Goal: Transaction & Acquisition: Purchase product/service

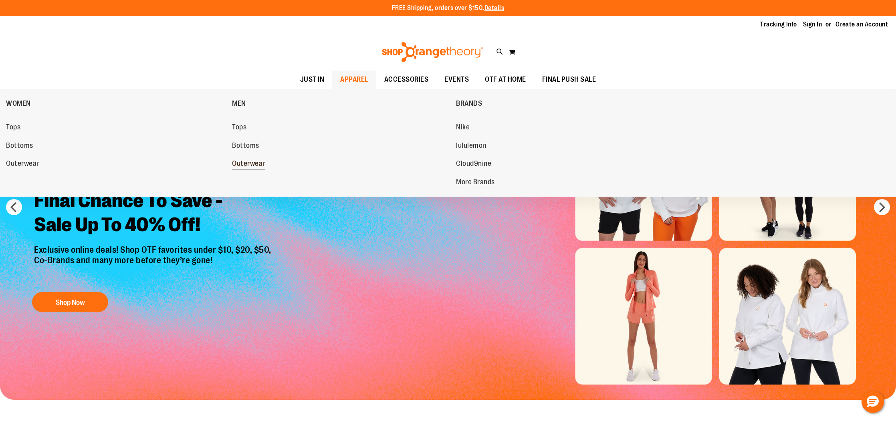
click at [262, 158] on link "Outerwear" at bounding box center [340, 164] width 216 height 14
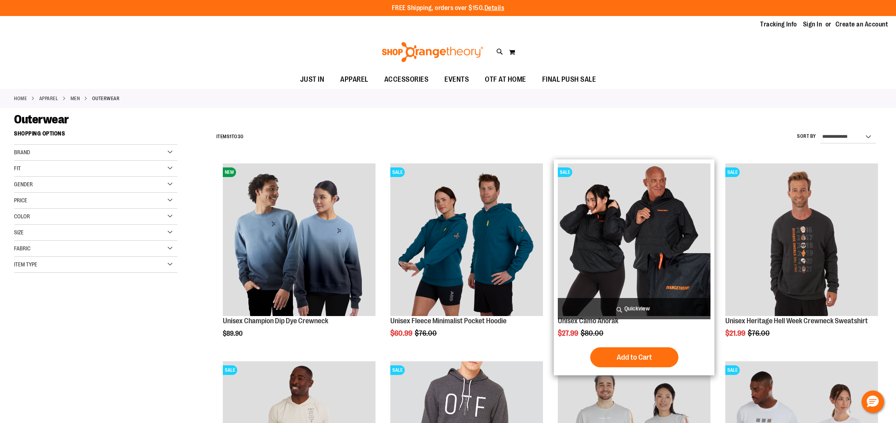
click at [667, 217] on img "product" at bounding box center [634, 239] width 153 height 153
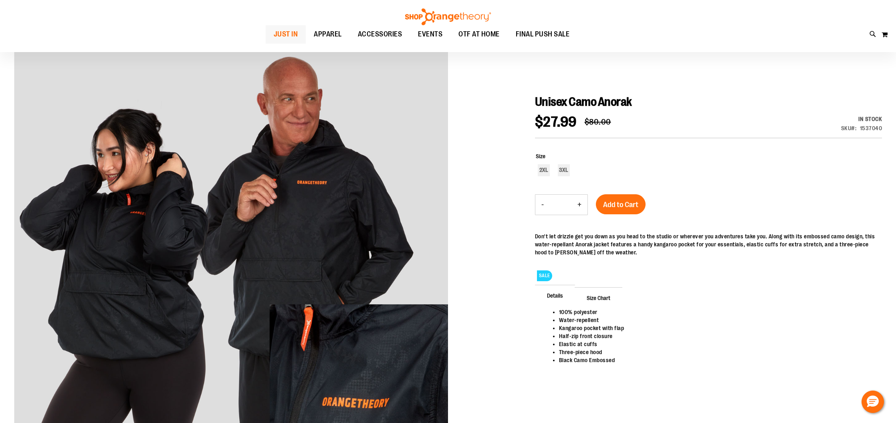
scroll to position [64, 0]
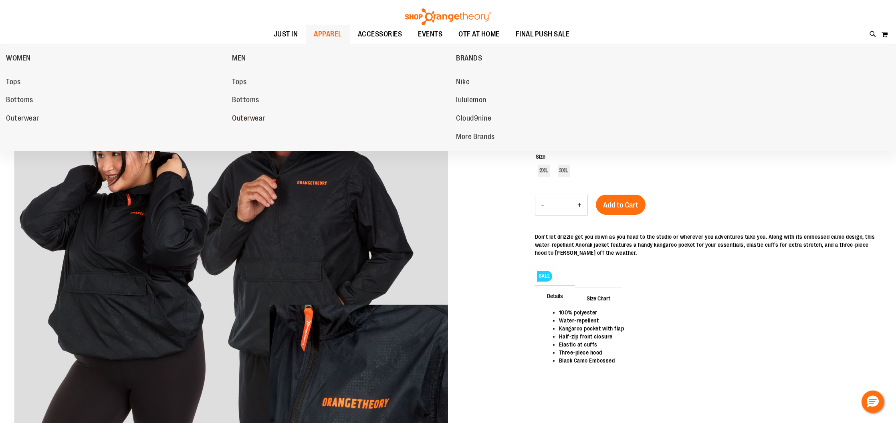
click at [262, 120] on span "Outerwear" at bounding box center [248, 119] width 33 height 10
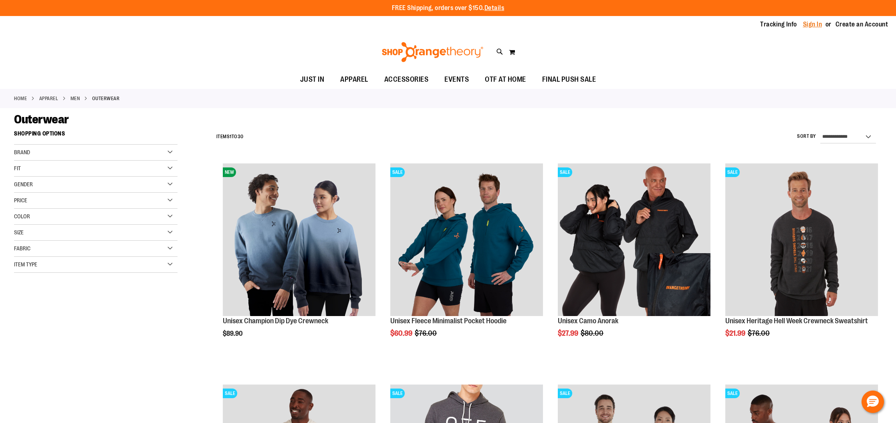
click at [811, 20] on link "Sign In" at bounding box center [812, 24] width 19 height 9
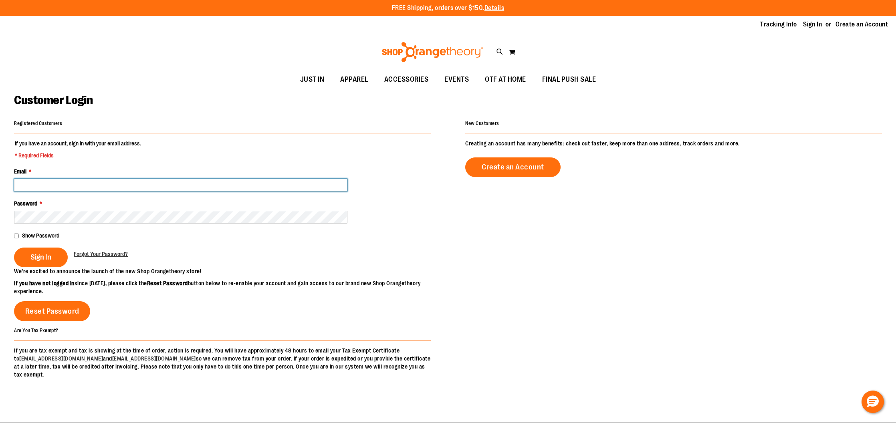
type input "**********"
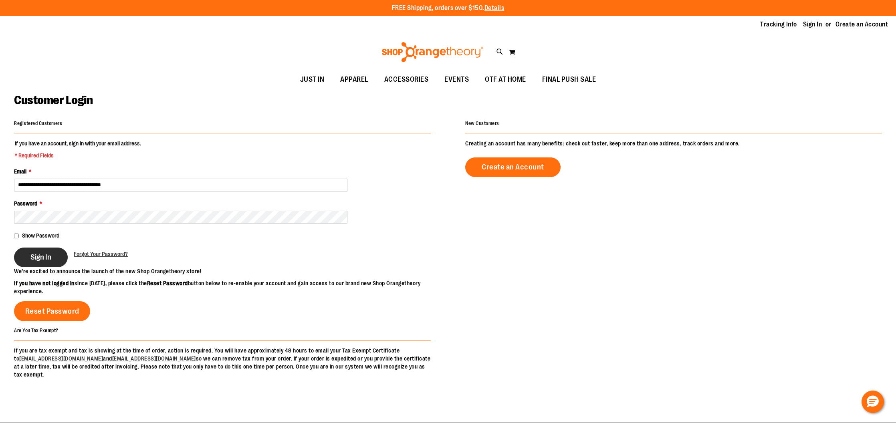
click at [30, 262] on button "Sign In" at bounding box center [41, 258] width 54 height 20
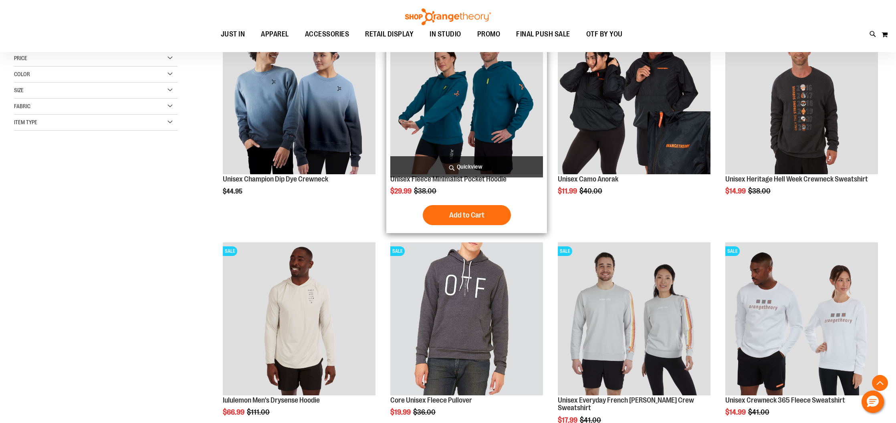
scroll to position [142, 0]
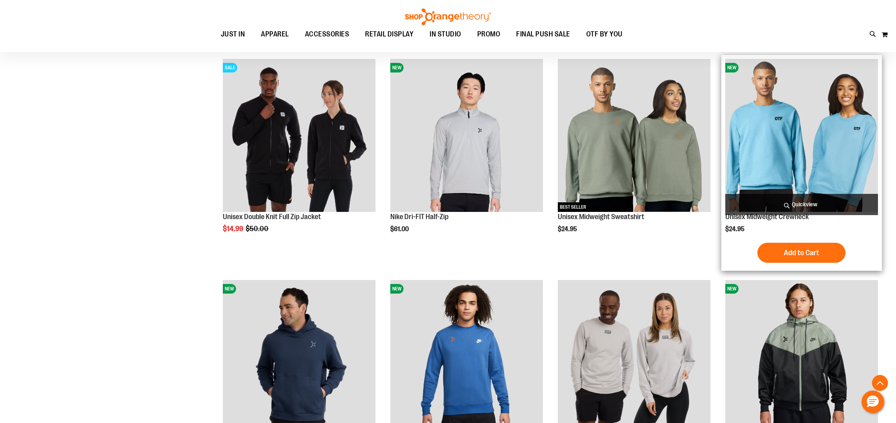
scroll to position [548, 0]
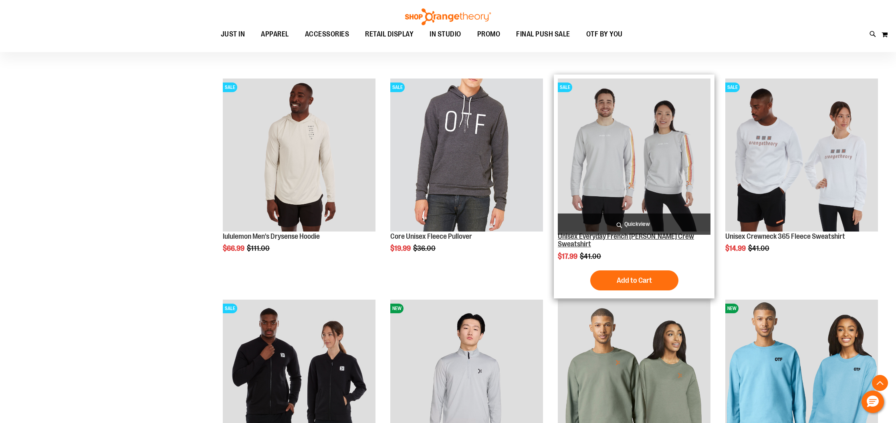
scroll to position [245, 0]
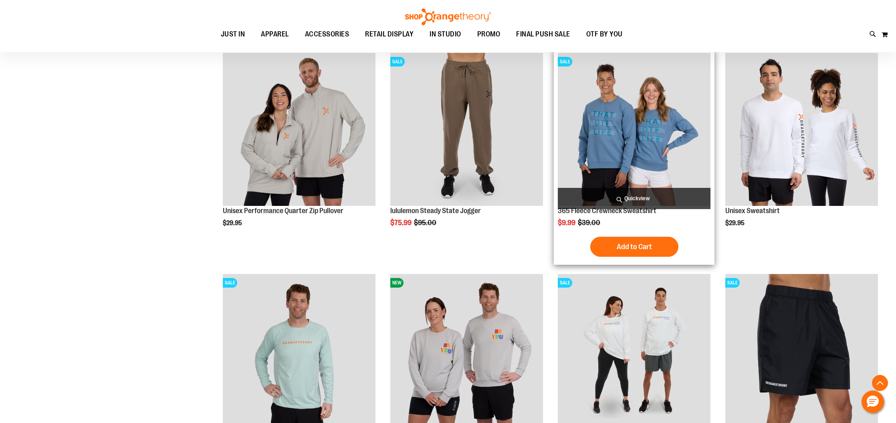
scroll to position [1101, 0]
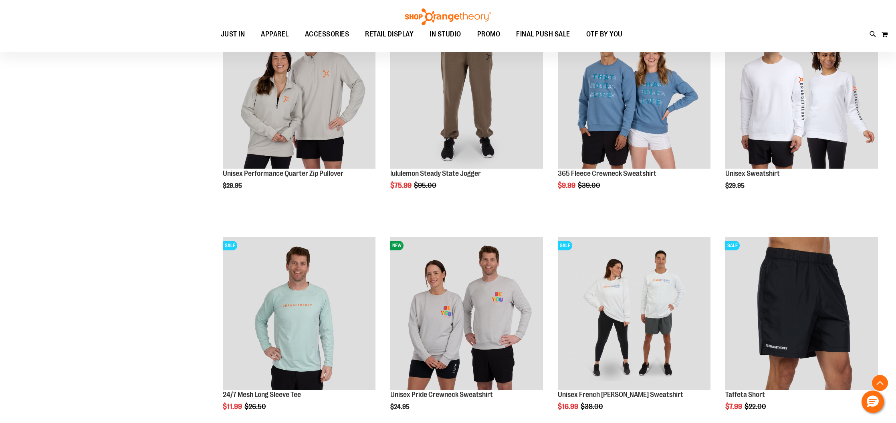
scroll to position [1138, 0]
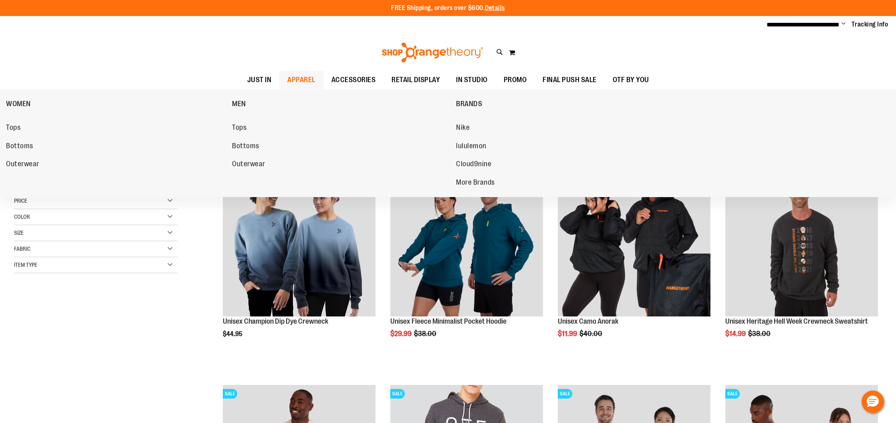
click at [297, 75] on span "APPAREL" at bounding box center [301, 80] width 28 height 18
click at [312, 77] on span "APPAREL" at bounding box center [301, 80] width 28 height 18
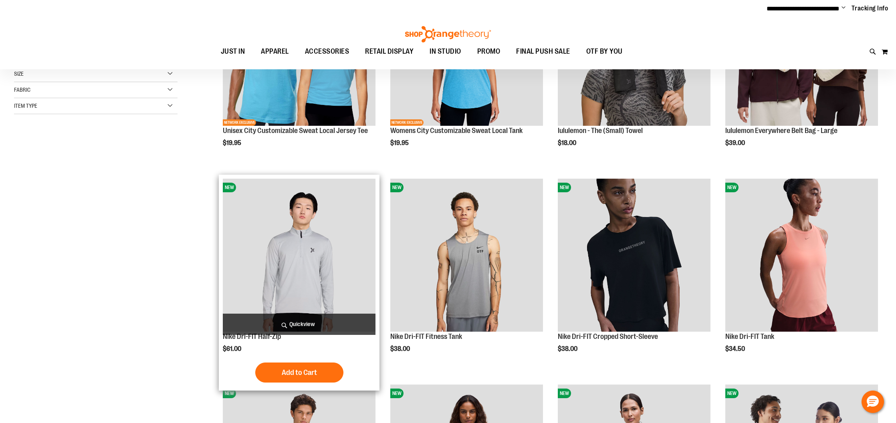
scroll to position [102, 0]
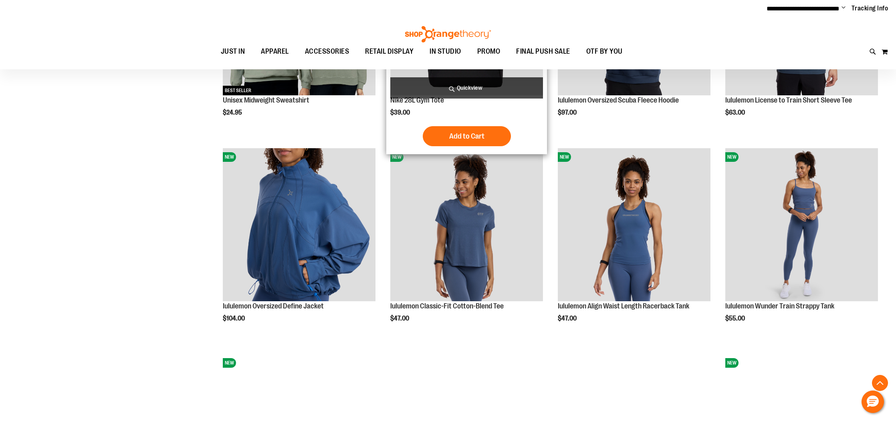
scroll to position [784, 0]
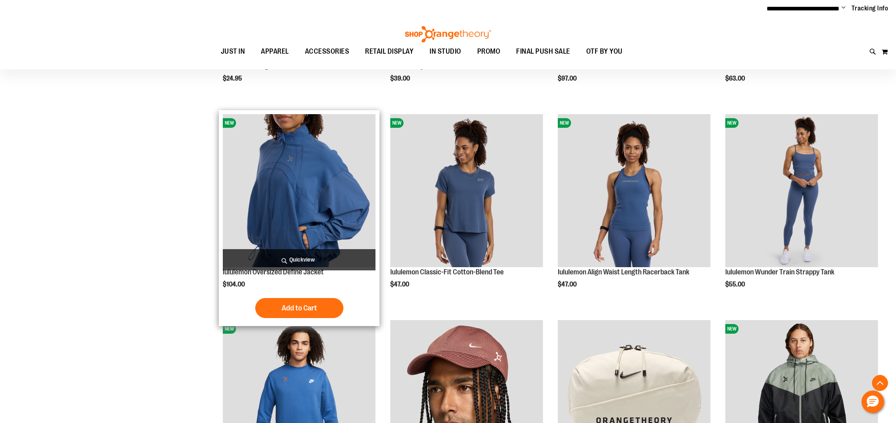
click at [341, 259] on span "Quickview" at bounding box center [299, 259] width 153 height 21
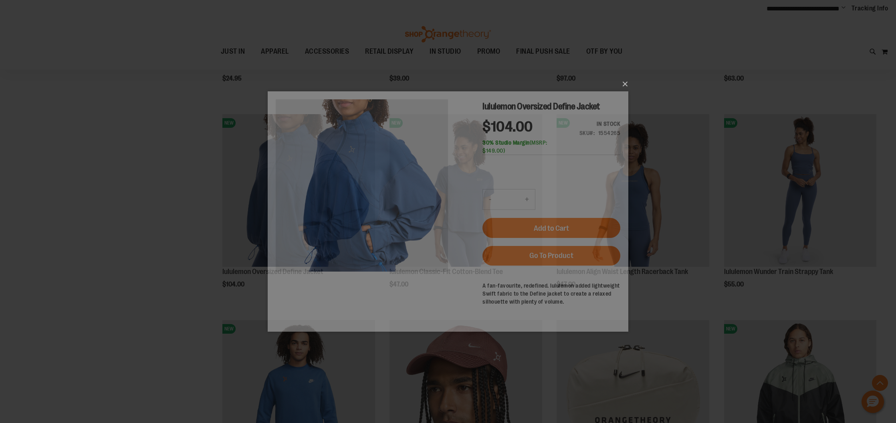
scroll to position [0, 0]
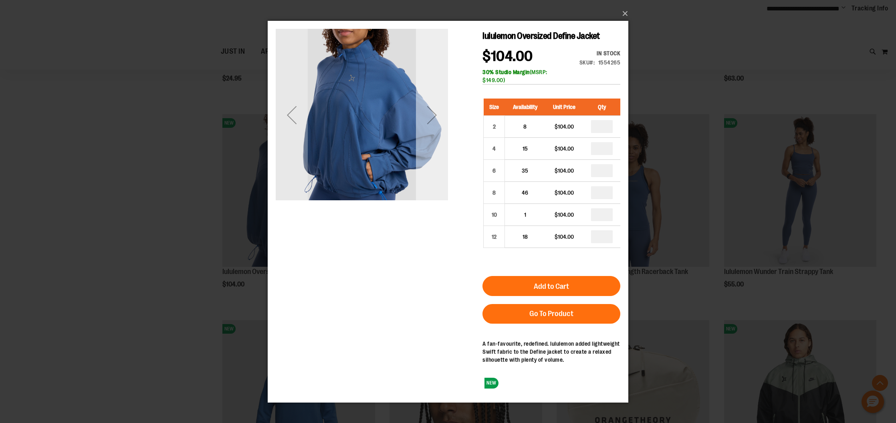
click at [435, 115] on div "Next" at bounding box center [432, 115] width 32 height 32
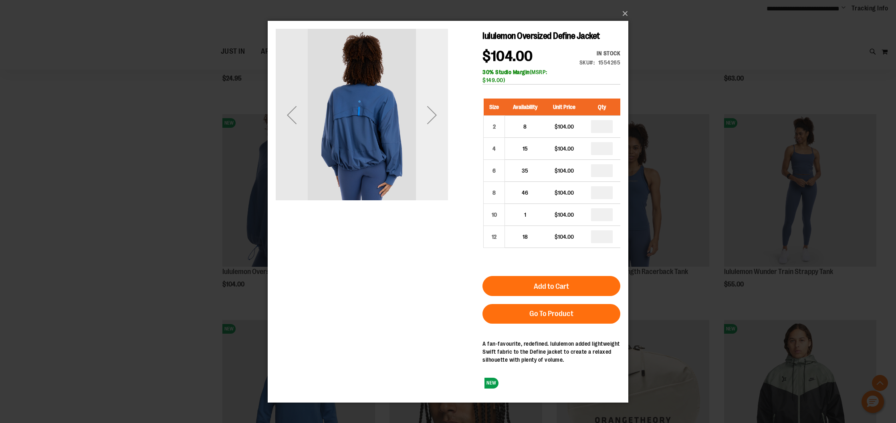
click at [435, 115] on div "Next" at bounding box center [432, 115] width 32 height 32
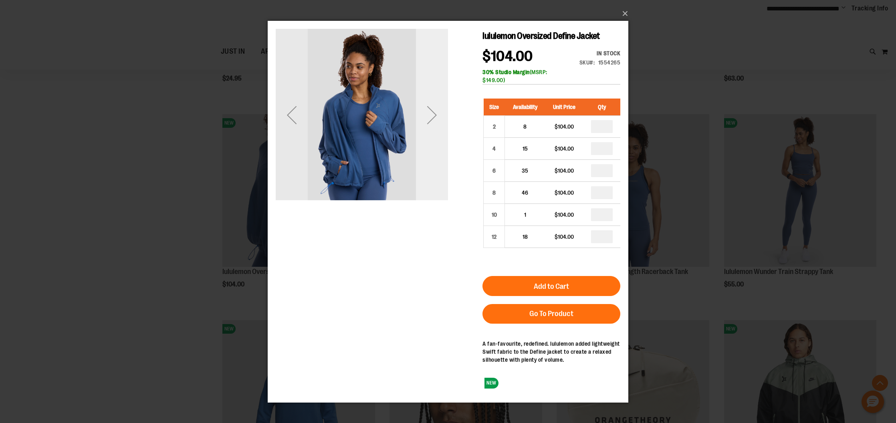
click at [435, 115] on div "Next" at bounding box center [432, 115] width 32 height 32
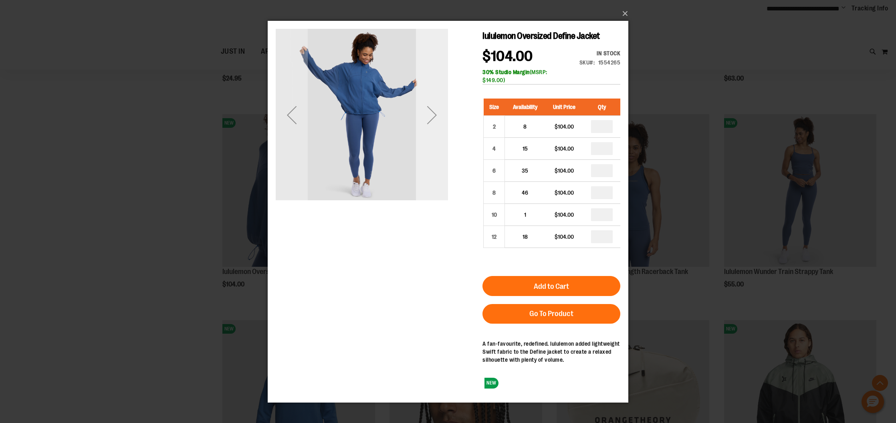
click at [435, 115] on div "Next" at bounding box center [432, 115] width 32 height 32
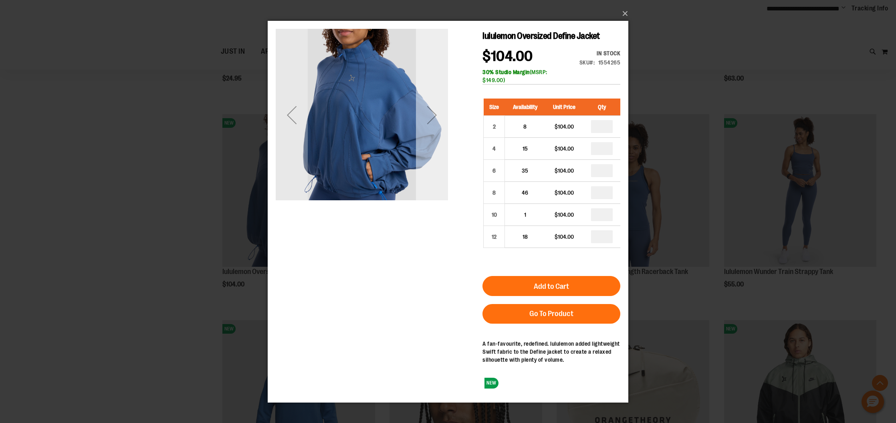
click at [435, 115] on div "Next" at bounding box center [432, 115] width 32 height 32
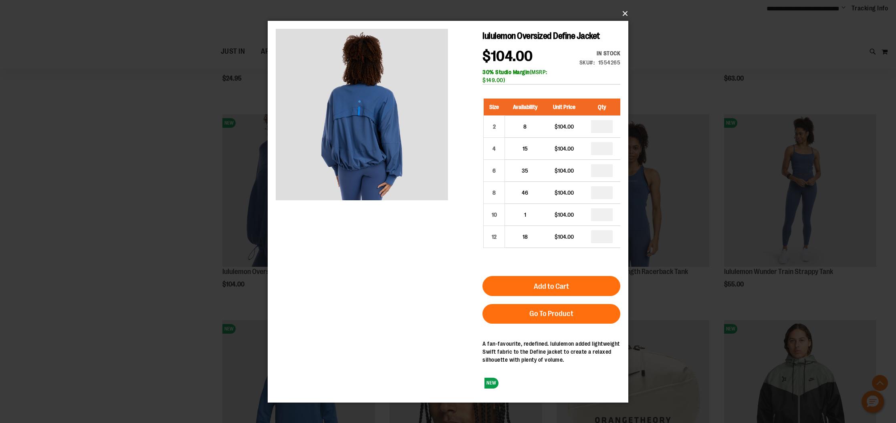
click at [625, 15] on button "×" at bounding box center [450, 14] width 361 height 18
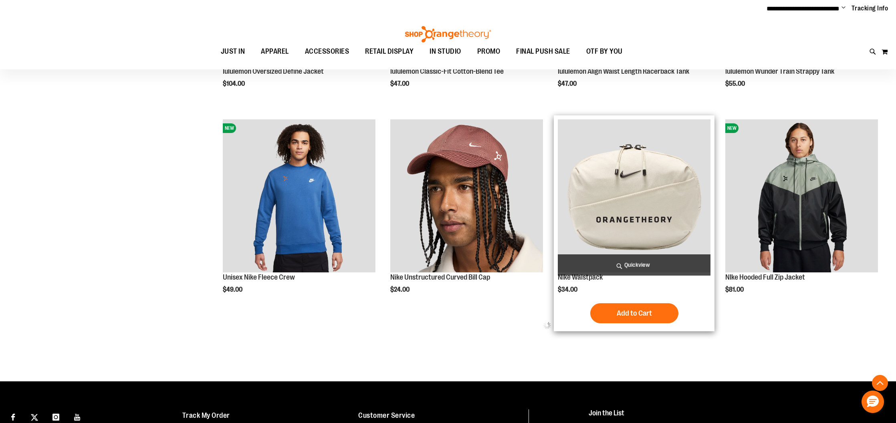
scroll to position [985, 0]
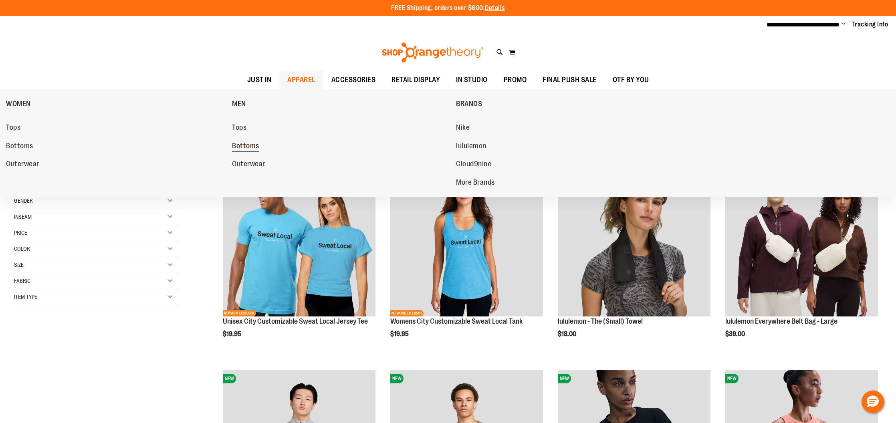
click at [277, 147] on link "Bottoms" at bounding box center [340, 146] width 216 height 14
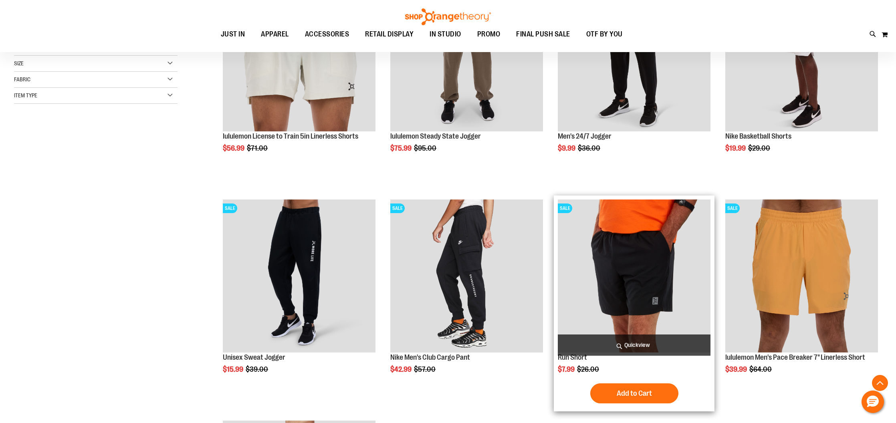
scroll to position [171, 0]
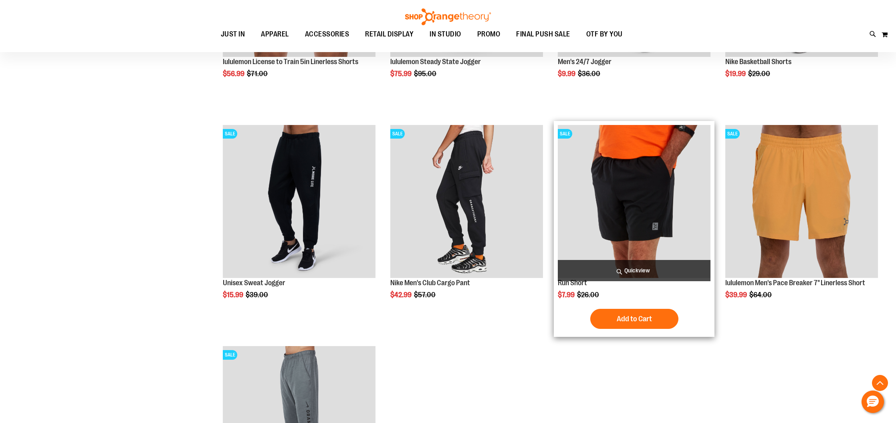
click at [662, 259] on img "product" at bounding box center [634, 201] width 153 height 153
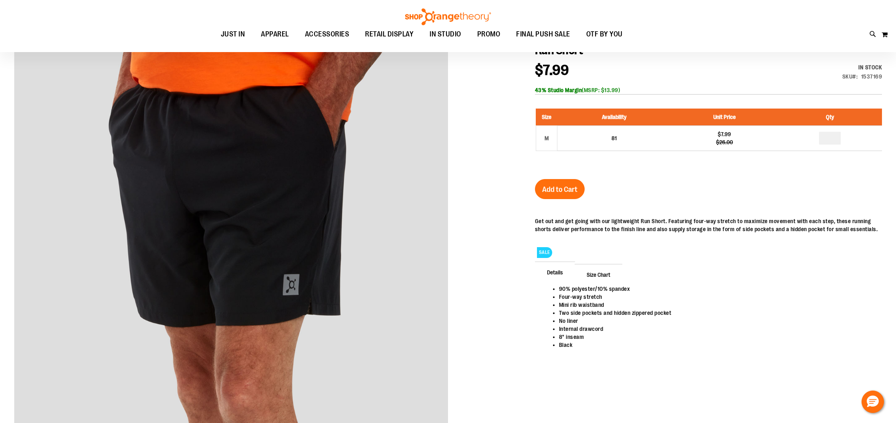
scroll to position [104, 0]
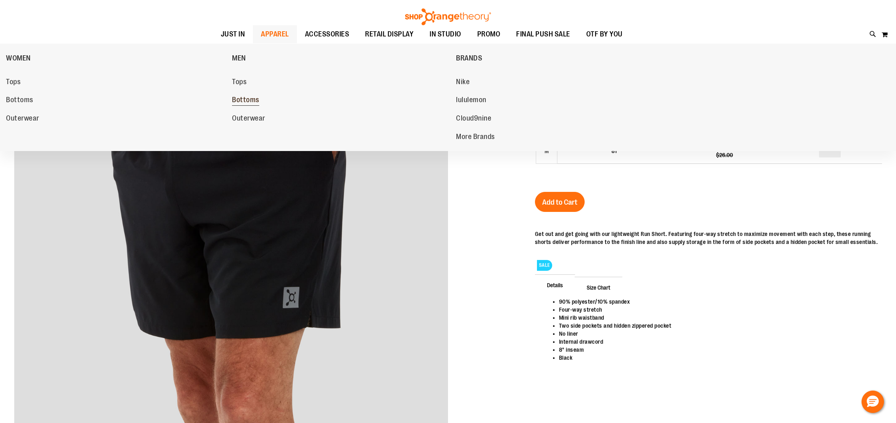
click at [251, 99] on span "Bottoms" at bounding box center [245, 101] width 27 height 10
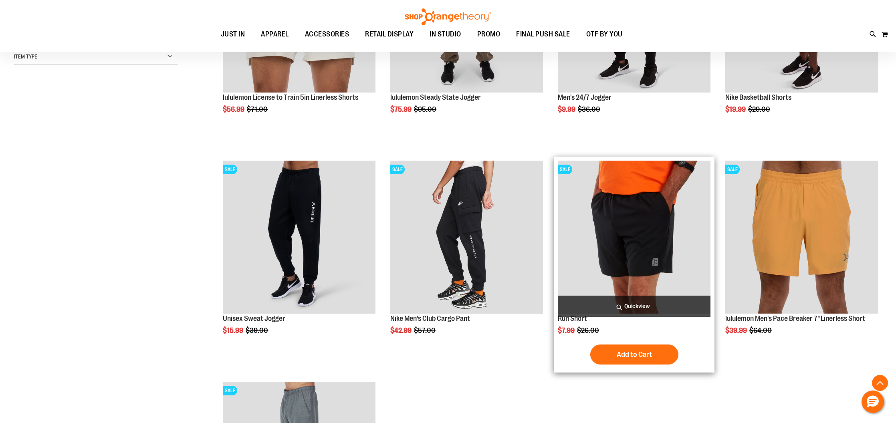
scroll to position [108, 0]
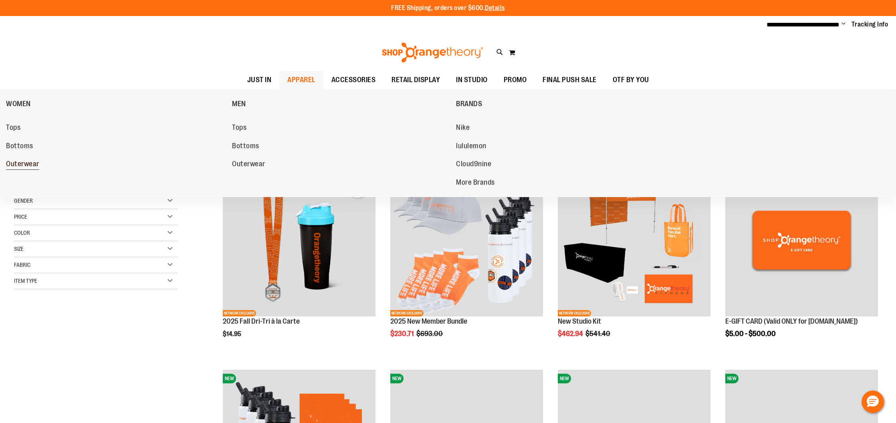
click at [23, 160] on span "Outerwear" at bounding box center [22, 165] width 33 height 10
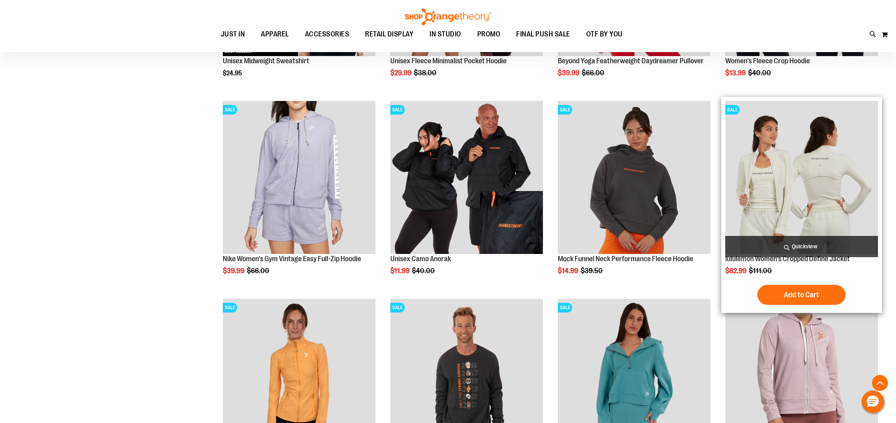
scroll to position [376, 0]
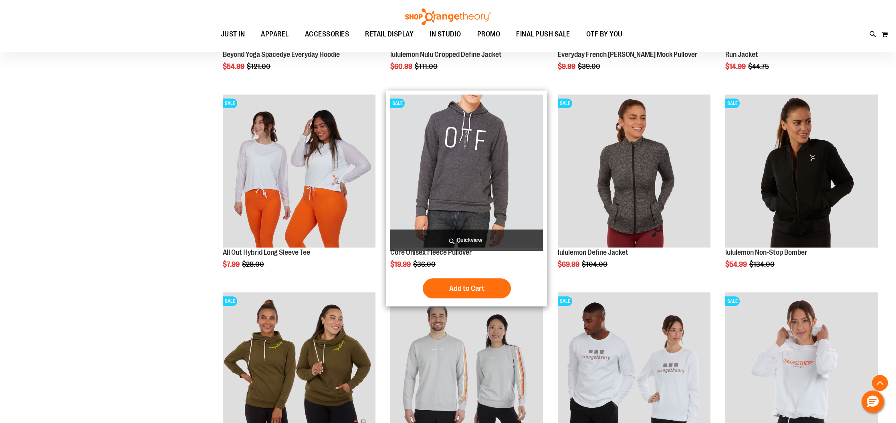
scroll to position [863, 0]
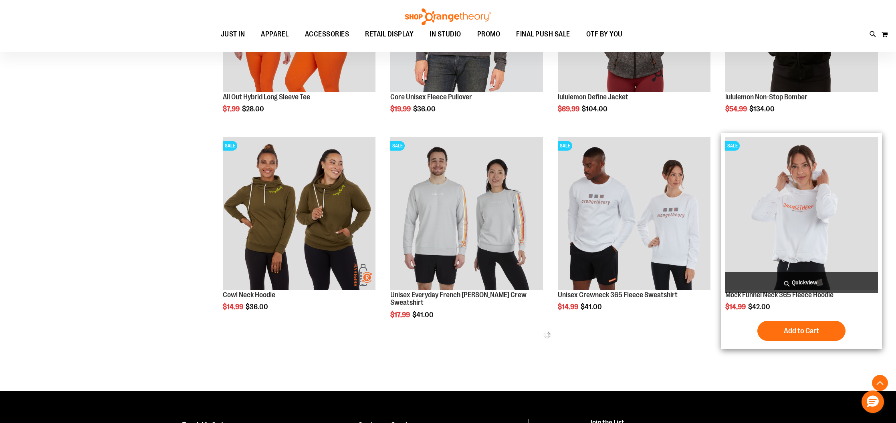
scroll to position [1019, 0]
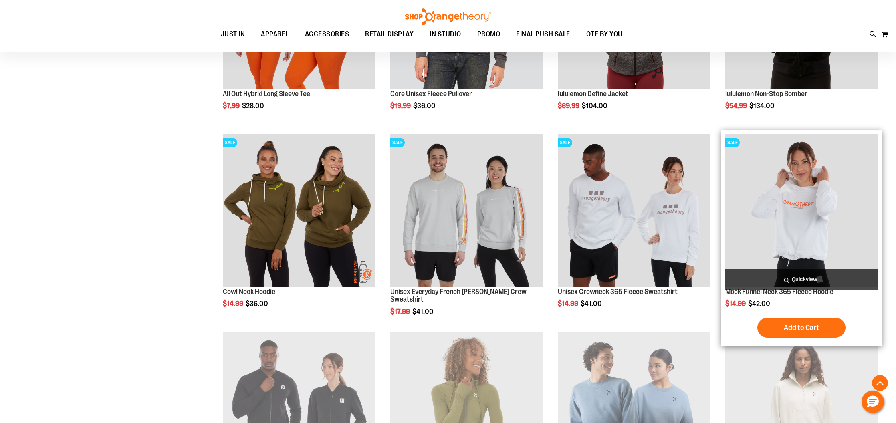
click at [772, 238] on img "product" at bounding box center [801, 210] width 153 height 153
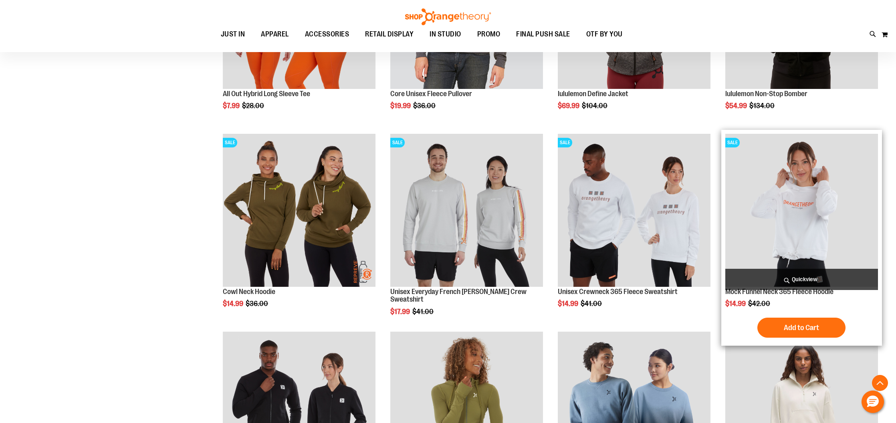
click at [802, 203] on img "product" at bounding box center [801, 210] width 153 height 153
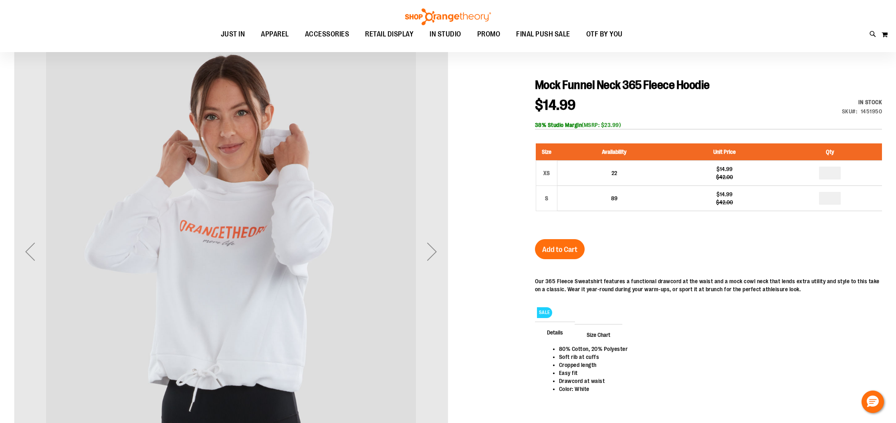
scroll to position [83, 0]
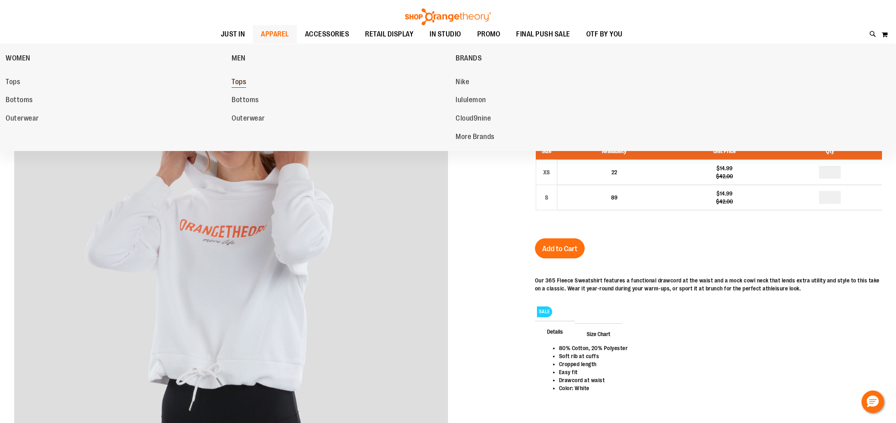
click at [253, 79] on link "Tops" at bounding box center [340, 82] width 216 height 14
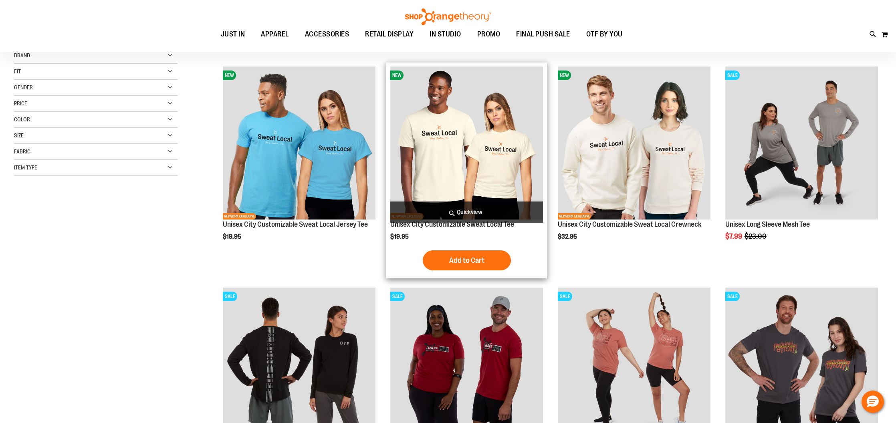
scroll to position [9, 0]
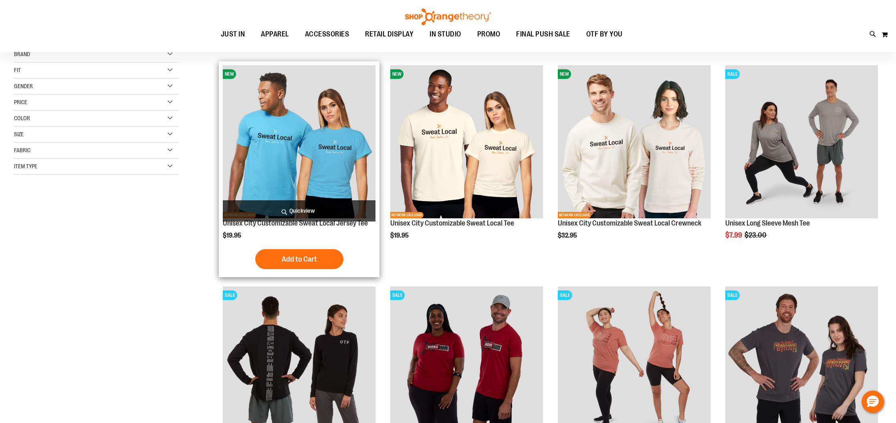
click at [306, 149] on img "product" at bounding box center [299, 141] width 153 height 153
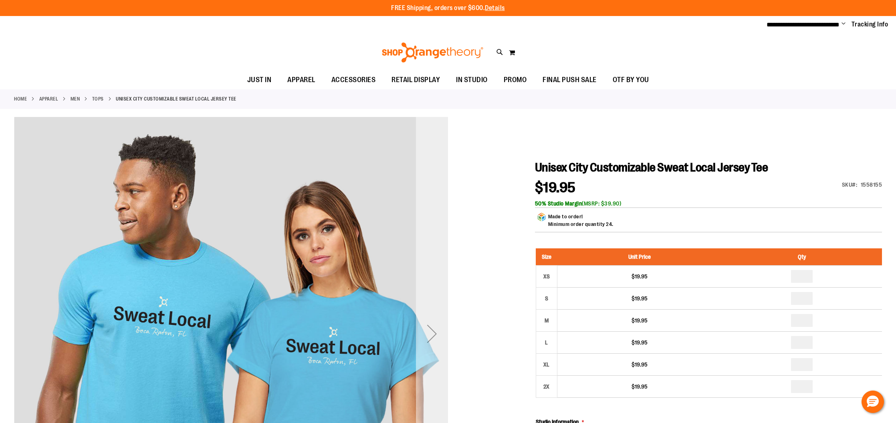
click at [435, 310] on div "Next" at bounding box center [432, 334] width 32 height 434
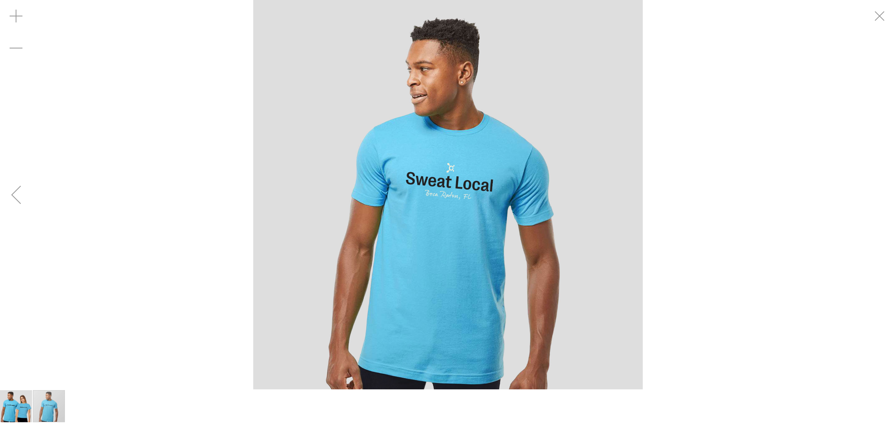
click at [435, 310] on img "carousel" at bounding box center [447, 194] width 389 height 389
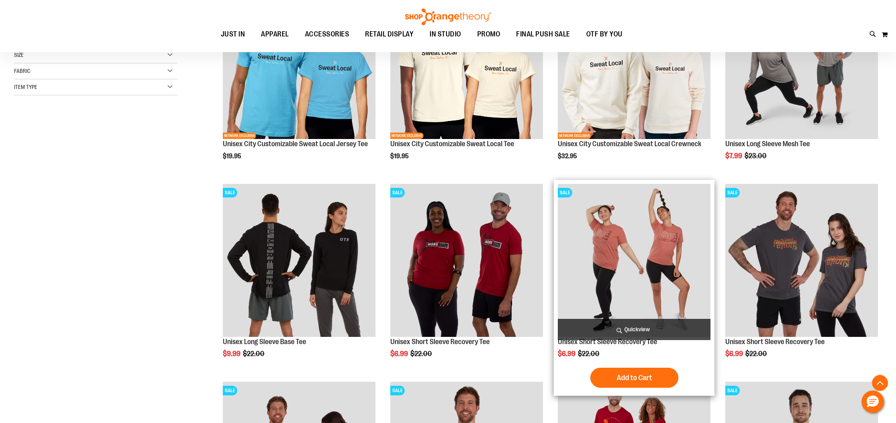
scroll to position [189, 0]
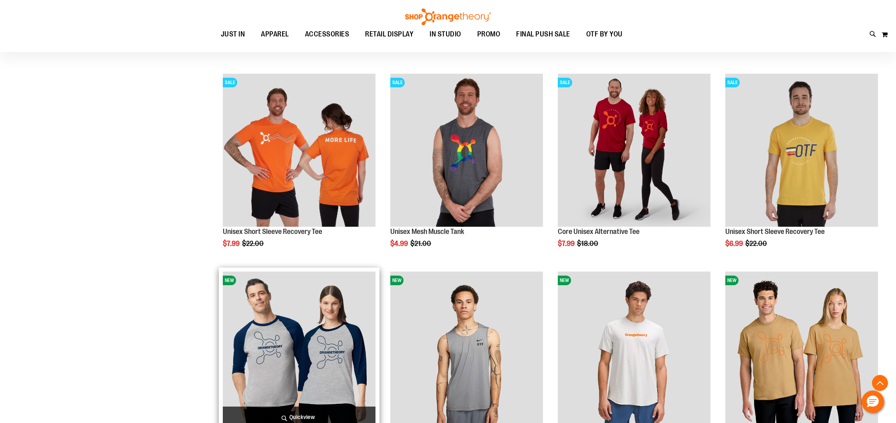
scroll to position [487, 0]
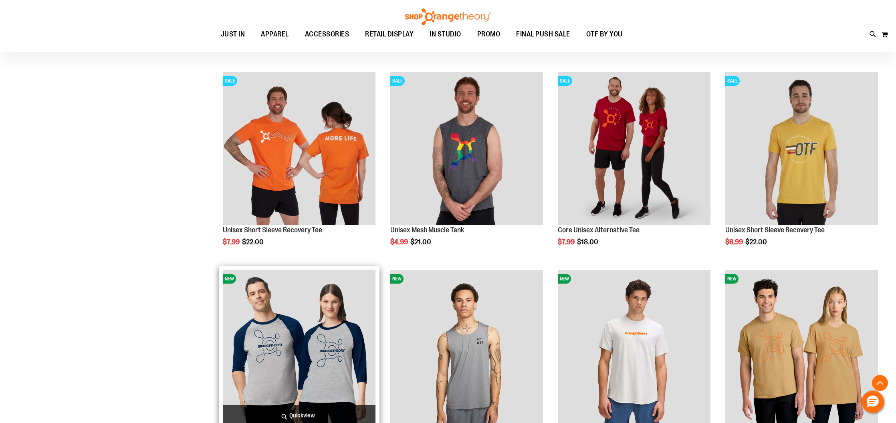
click at [314, 352] on img "product" at bounding box center [299, 346] width 153 height 153
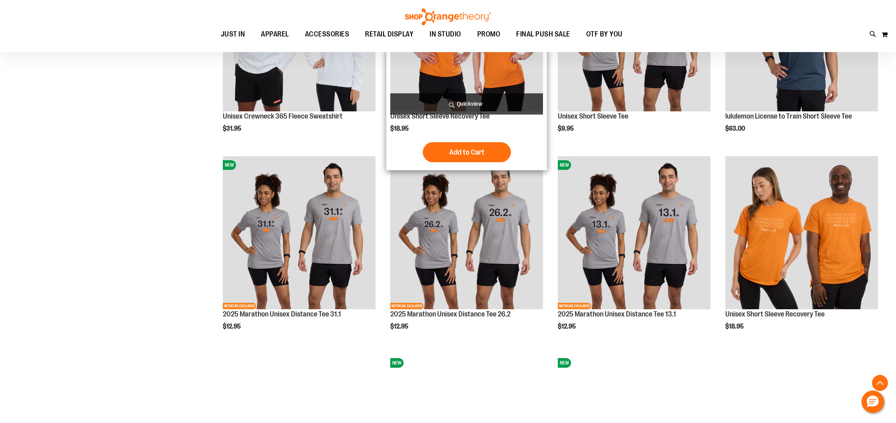
scroll to position [384, 0]
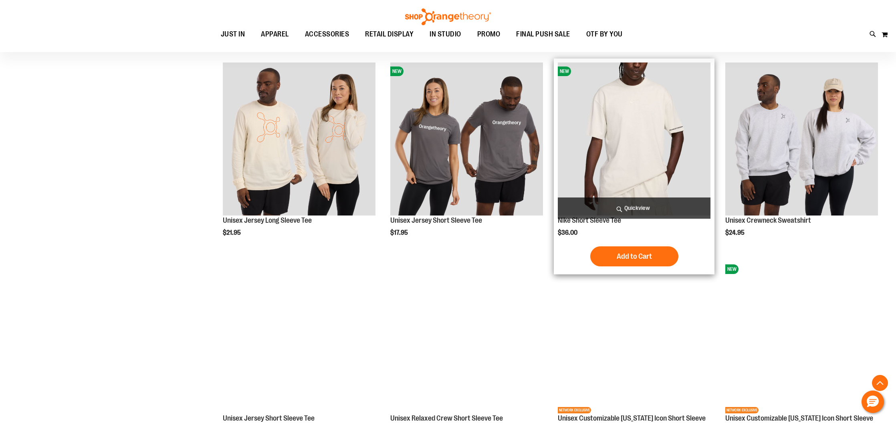
scroll to position [647, 0]
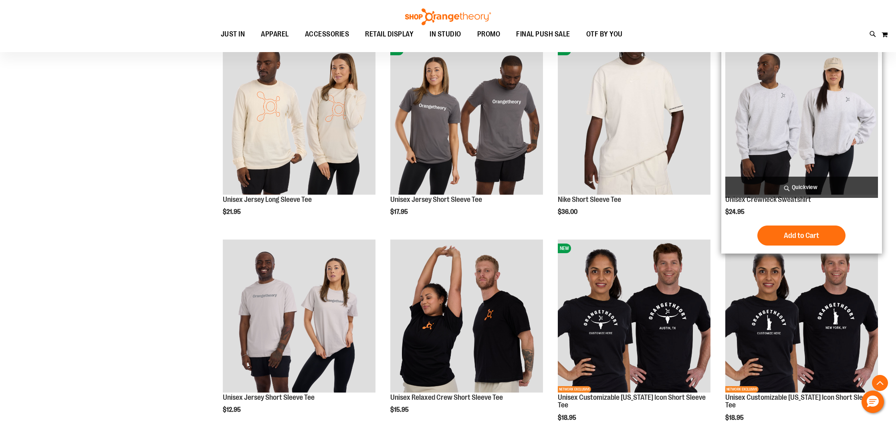
click at [780, 150] on img "product" at bounding box center [801, 118] width 153 height 153
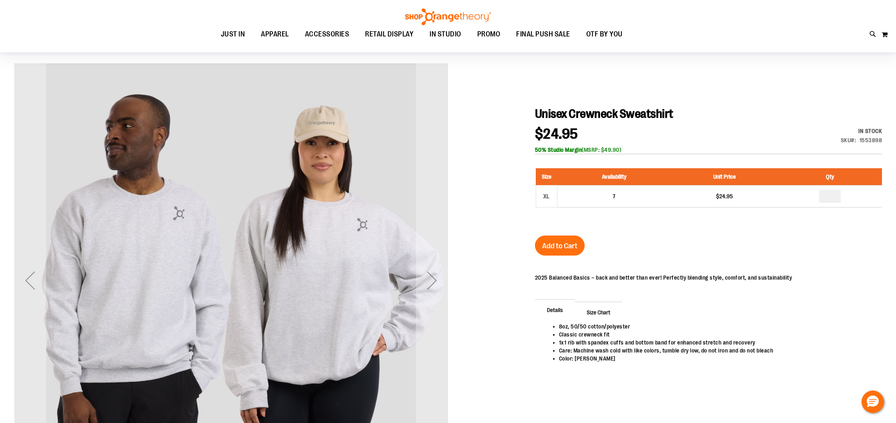
scroll to position [50, 0]
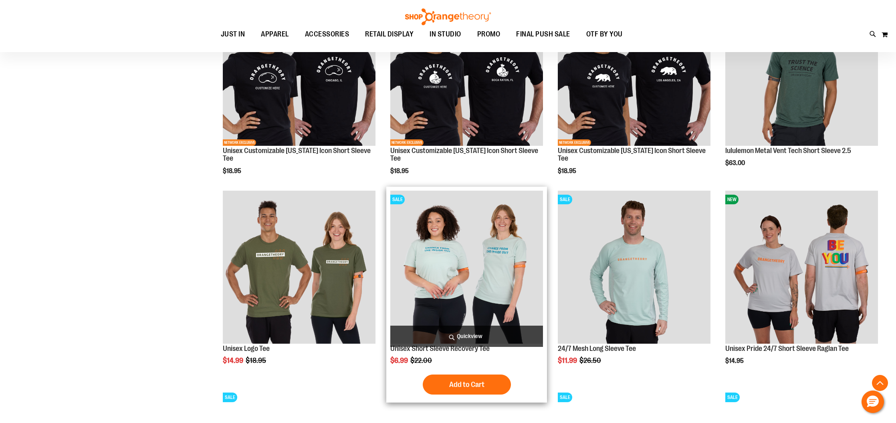
scroll to position [587, 0]
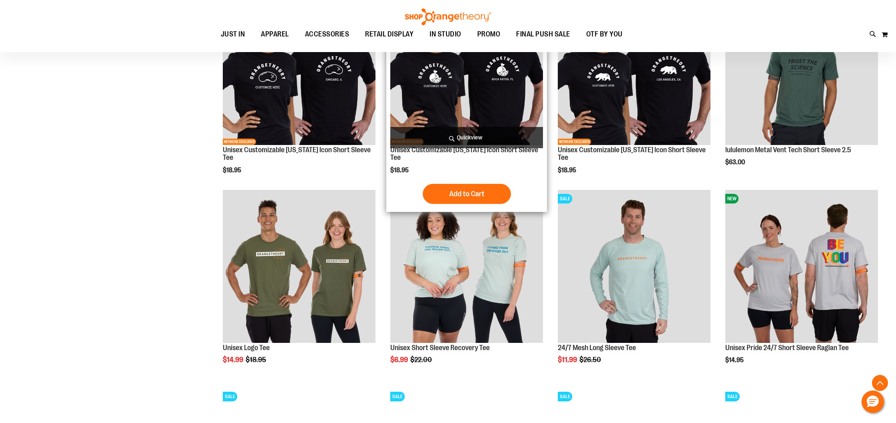
click at [544, 127] on div "NEW NETWORK EXCLUSIVE Unisex Customizable Florida Icon Short Sleeve Tee $18.95 …" at bounding box center [466, 100] width 161 height 224
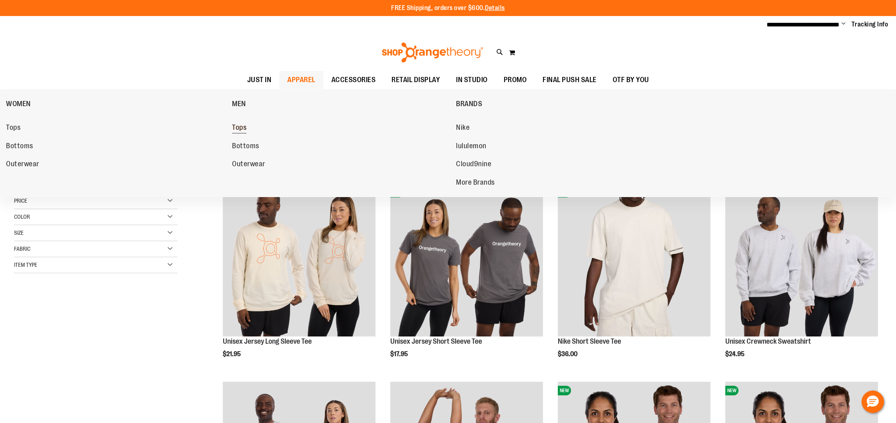
click at [249, 125] on link "Tops" at bounding box center [340, 128] width 216 height 14
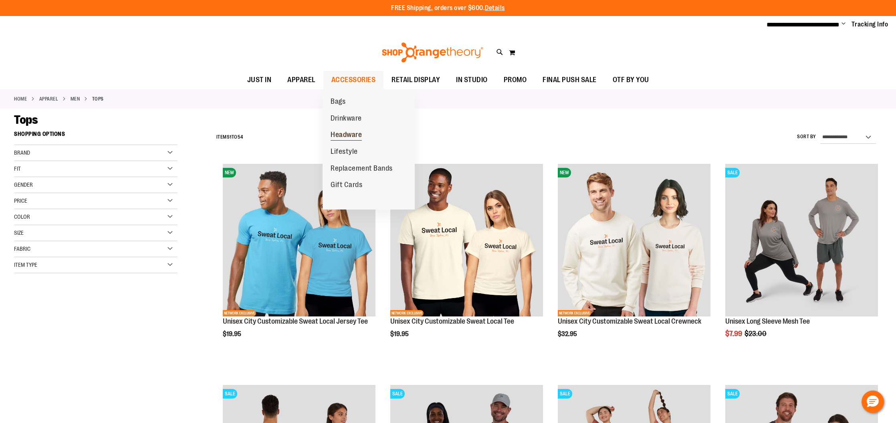
click at [359, 131] on span "Headware" at bounding box center [346, 136] width 31 height 10
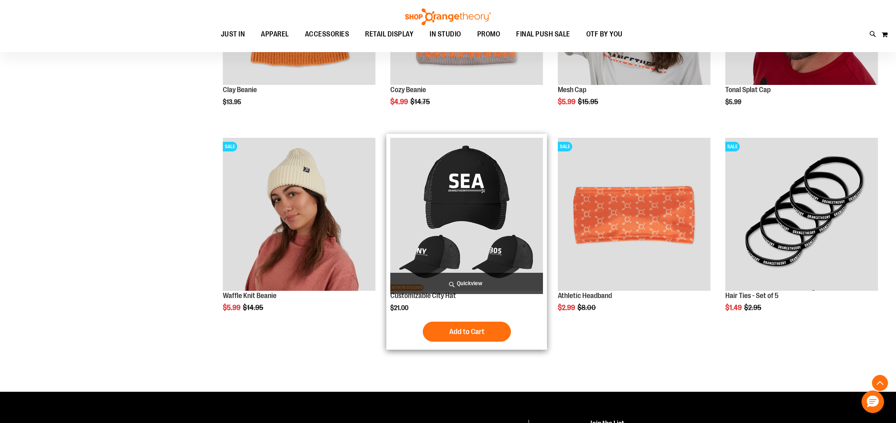
scroll to position [437, 0]
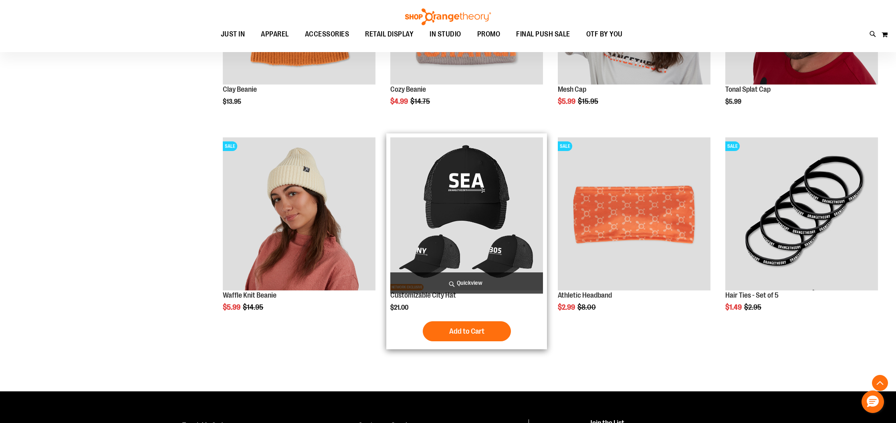
click at [499, 196] on img "product" at bounding box center [466, 213] width 153 height 153
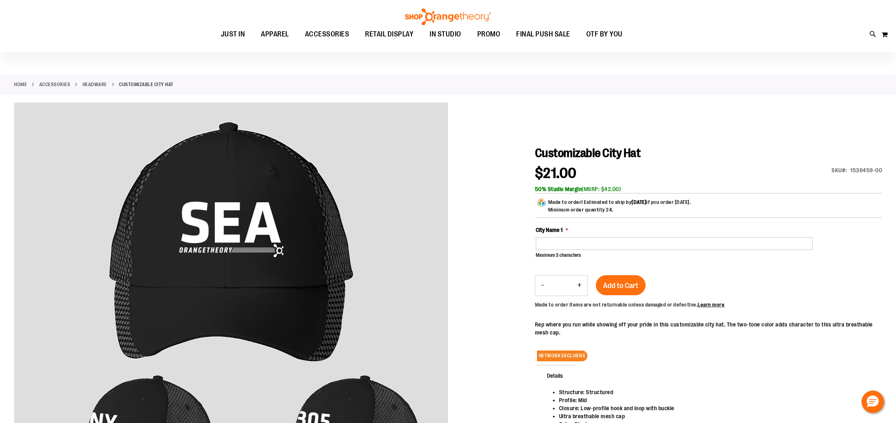
scroll to position [15, 0]
